Goal: Transaction & Acquisition: Purchase product/service

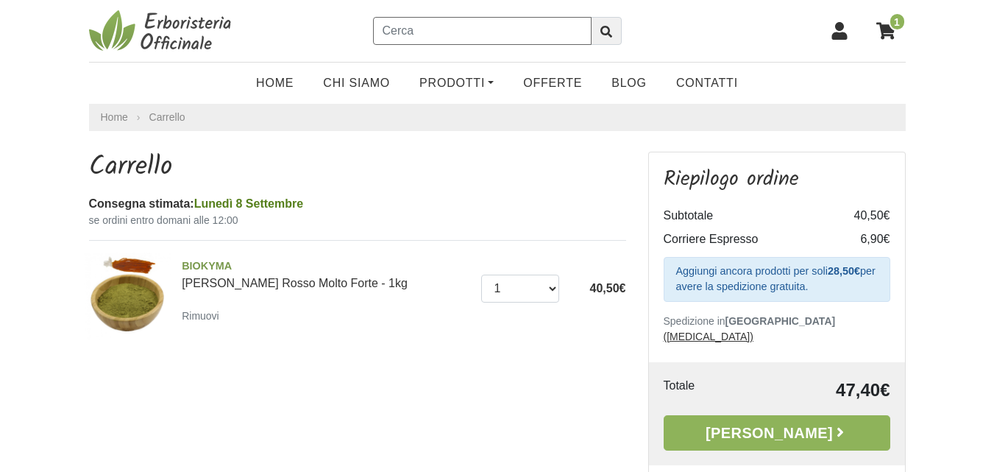
click at [545, 26] on input "text" at bounding box center [482, 31] width 219 height 28
type input "MELATONINA"
click at [603, 26] on button "submit" at bounding box center [606, 31] width 31 height 28
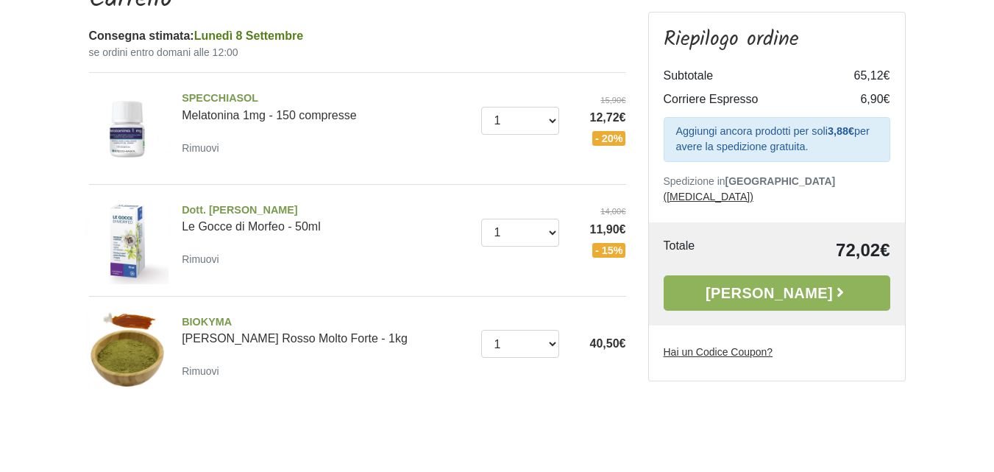
scroll to position [166, 0]
click at [197, 153] on small "Rimuovi" at bounding box center [201, 149] width 38 height 12
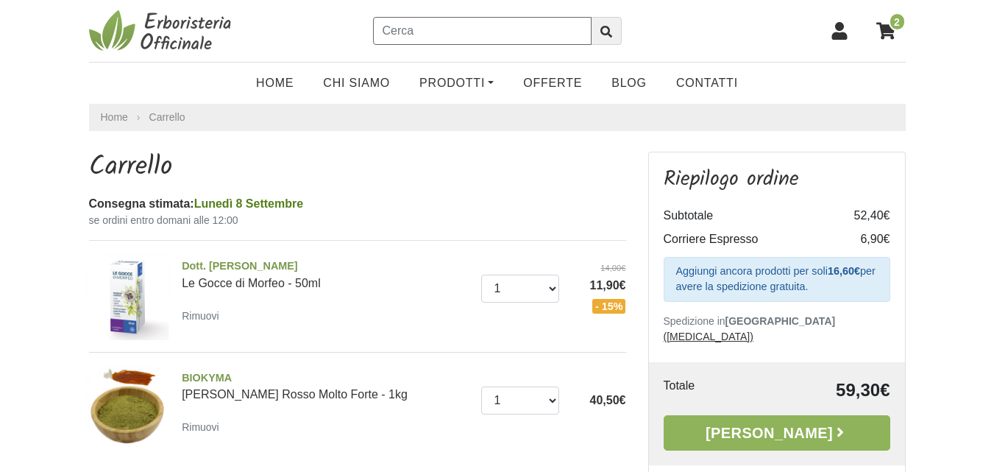
click at [524, 29] on input "text" at bounding box center [482, 31] width 219 height 28
type input "ARNICA PURA"
click at [606, 31] on icon "submit" at bounding box center [606, 32] width 12 height 12
